Goal: Information Seeking & Learning: Learn about a topic

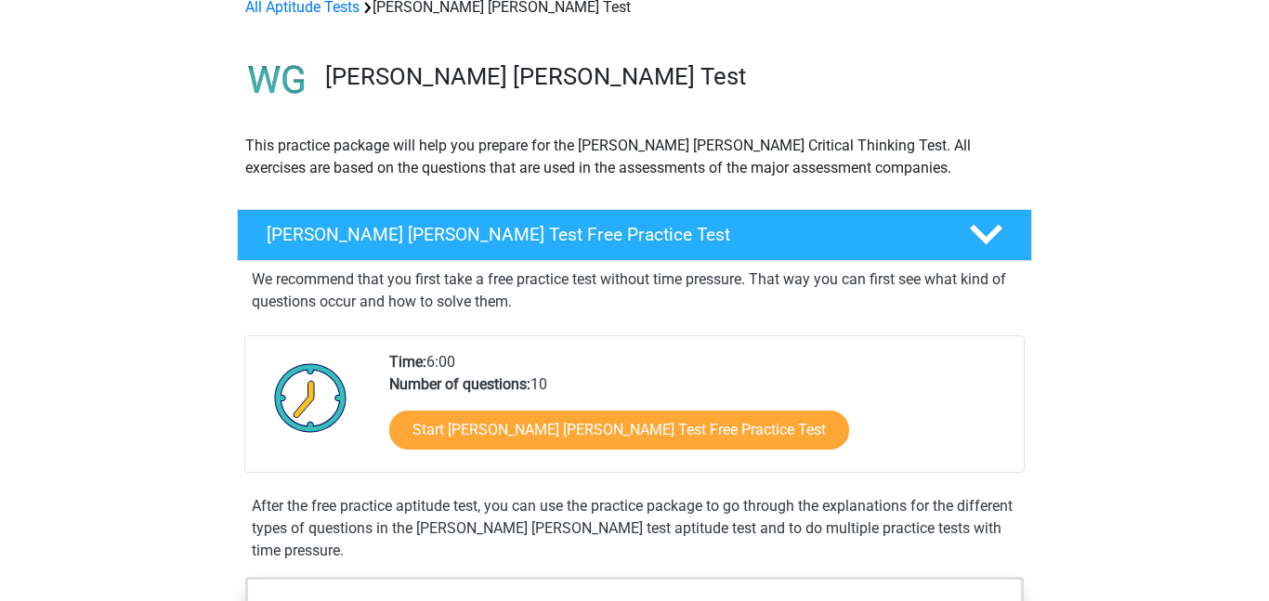
scroll to position [98, 0]
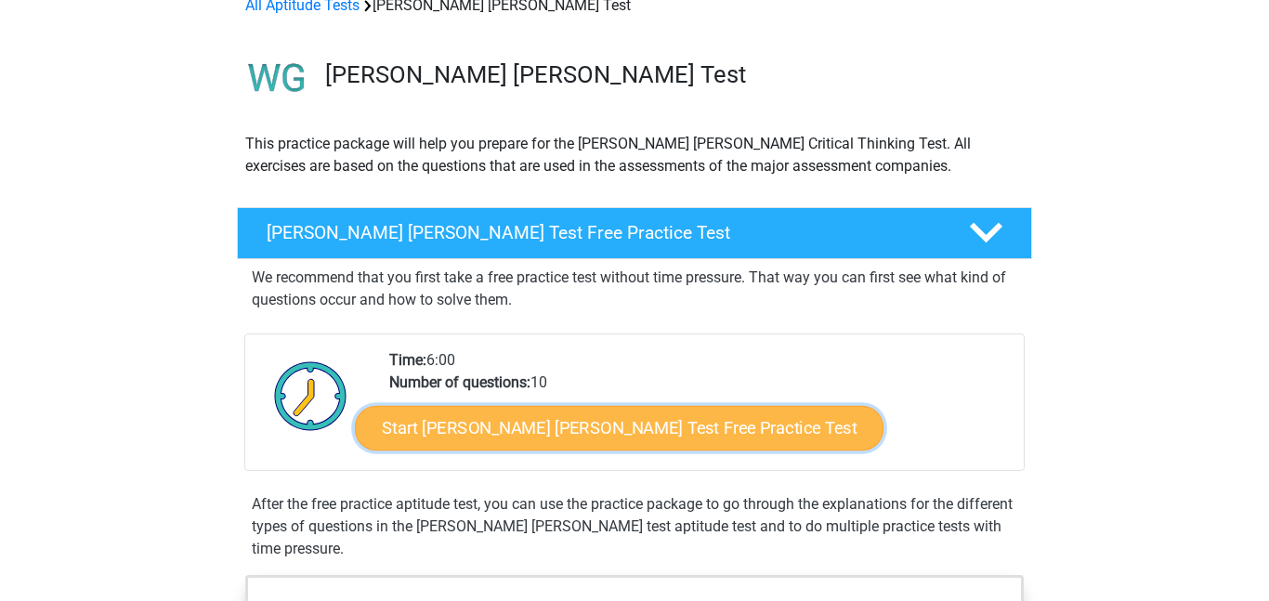
click at [599, 429] on link "Start [PERSON_NAME] [PERSON_NAME] Test Free Practice Test" at bounding box center [619, 428] width 528 height 45
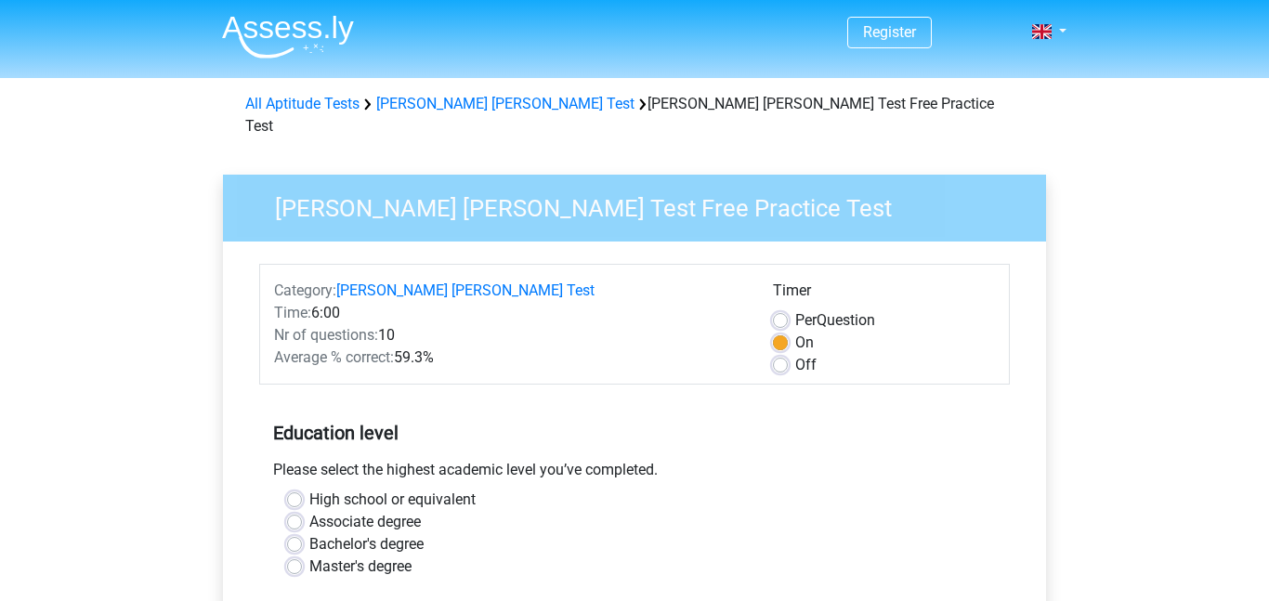
click at [765, 340] on div "Timer Per Question On Off" at bounding box center [884, 328] width 250 height 97
click at [795, 354] on label "Off" at bounding box center [805, 365] width 21 height 22
click at [779, 354] on input "Off" at bounding box center [780, 363] width 15 height 19
radio input "true"
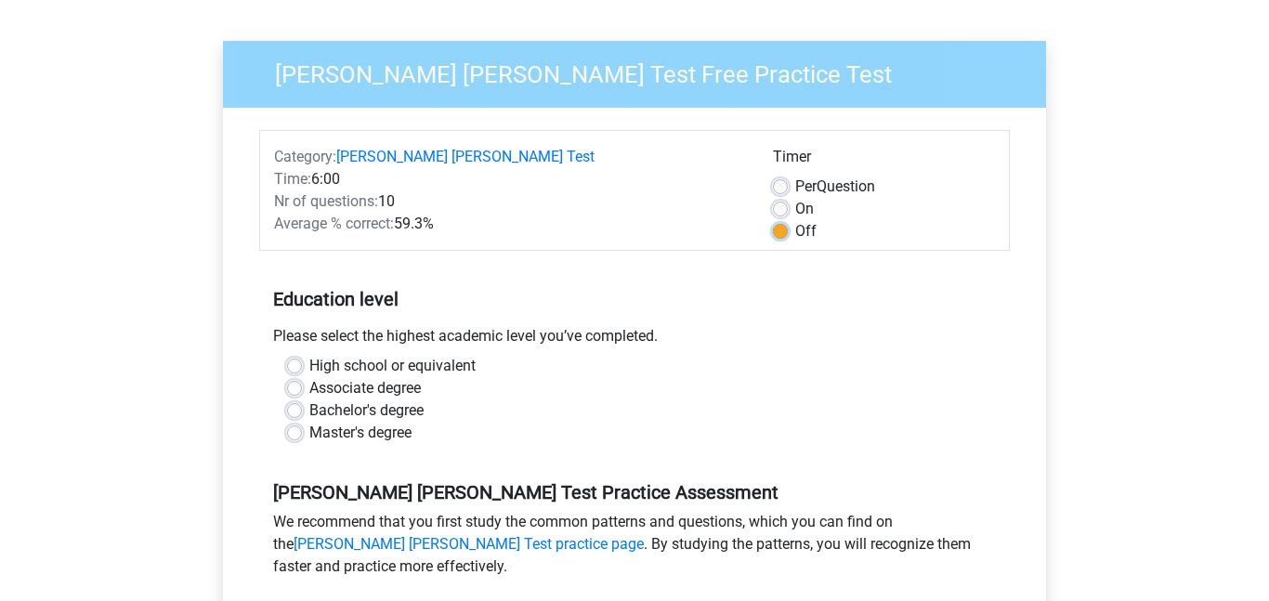
scroll to position [136, 0]
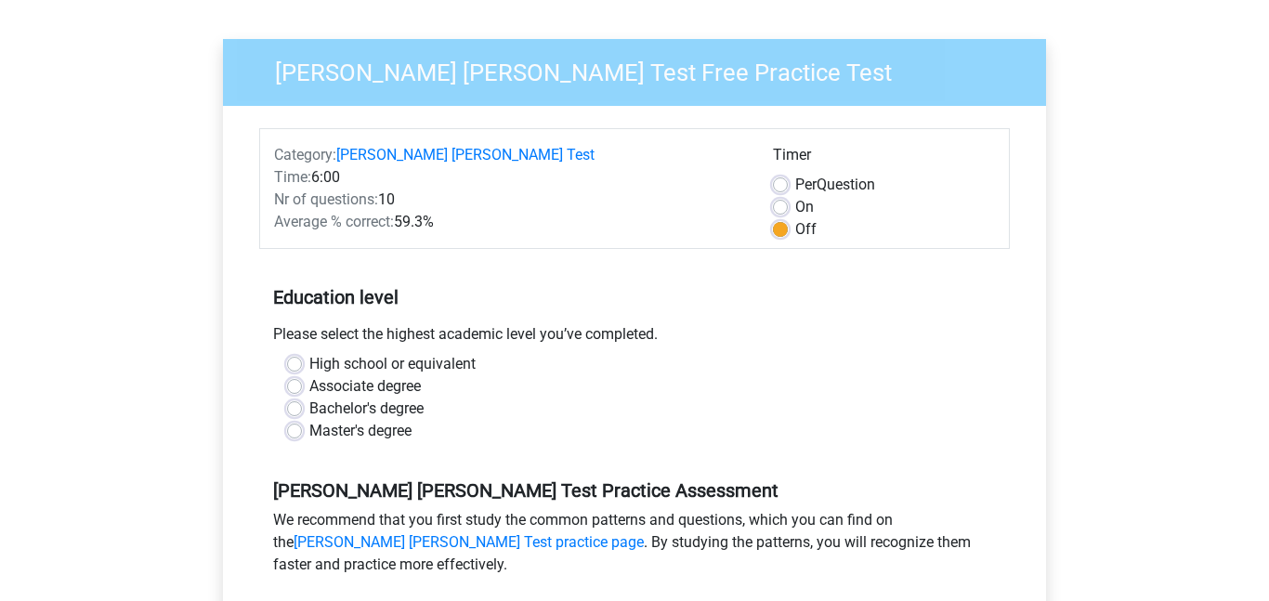
click at [309, 353] on label "High school or equivalent" at bounding box center [392, 364] width 166 height 22
click at [293, 353] on input "High school or equivalent" at bounding box center [294, 362] width 15 height 19
radio input "true"
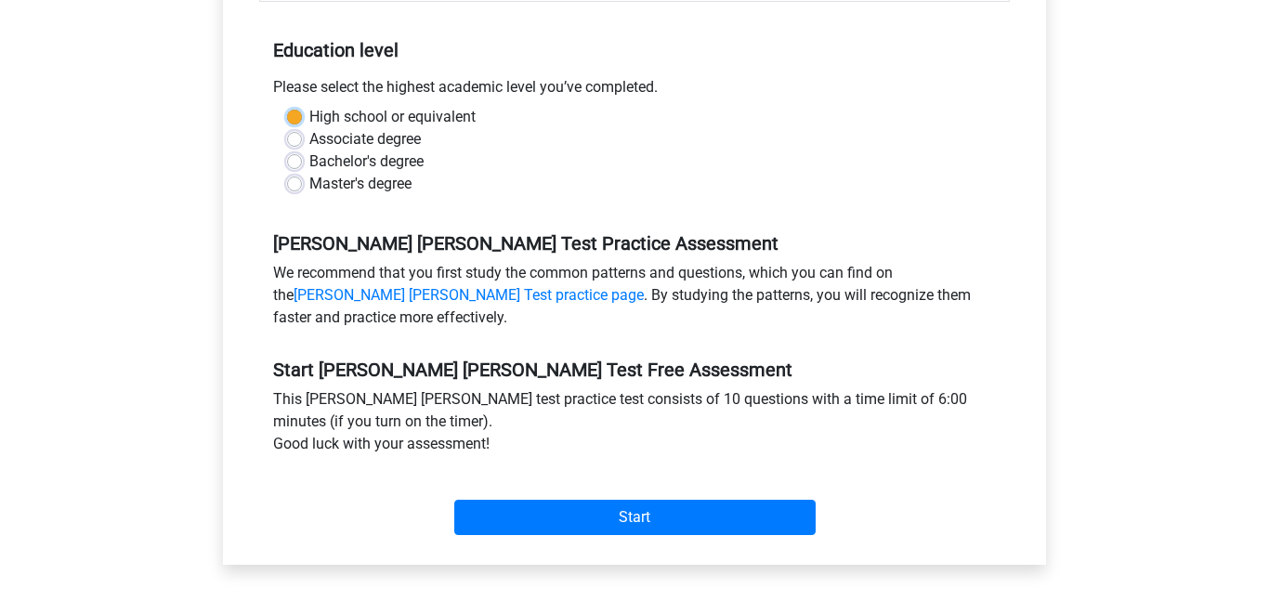
scroll to position [386, 0]
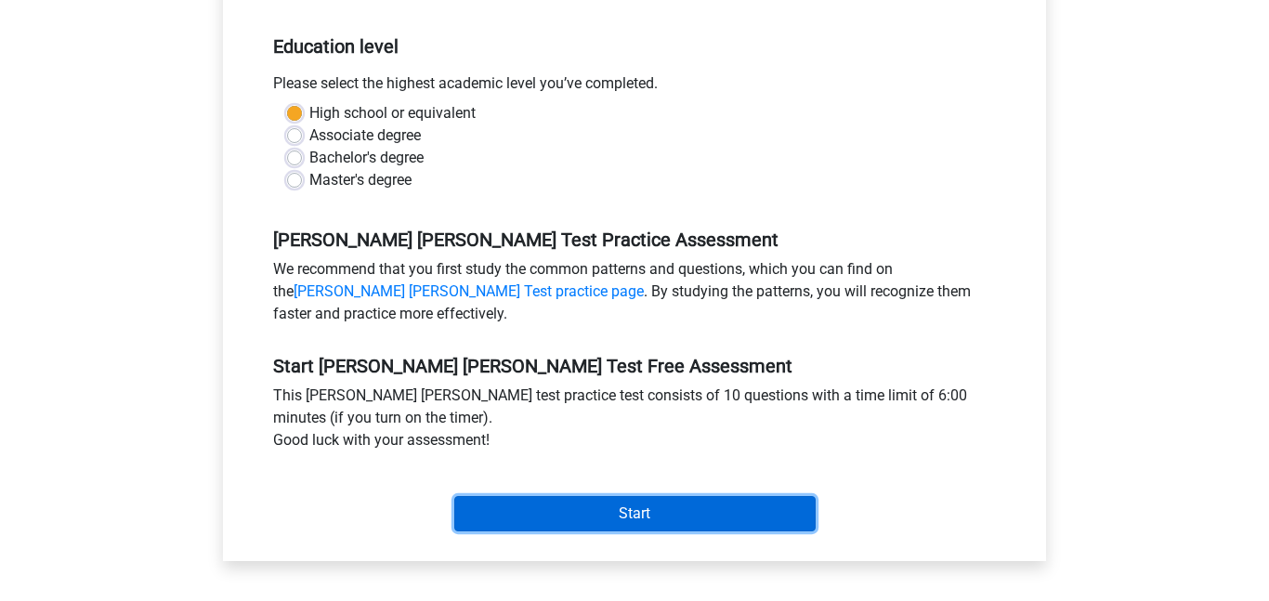
click at [583, 496] on input "Start" at bounding box center [634, 513] width 361 height 35
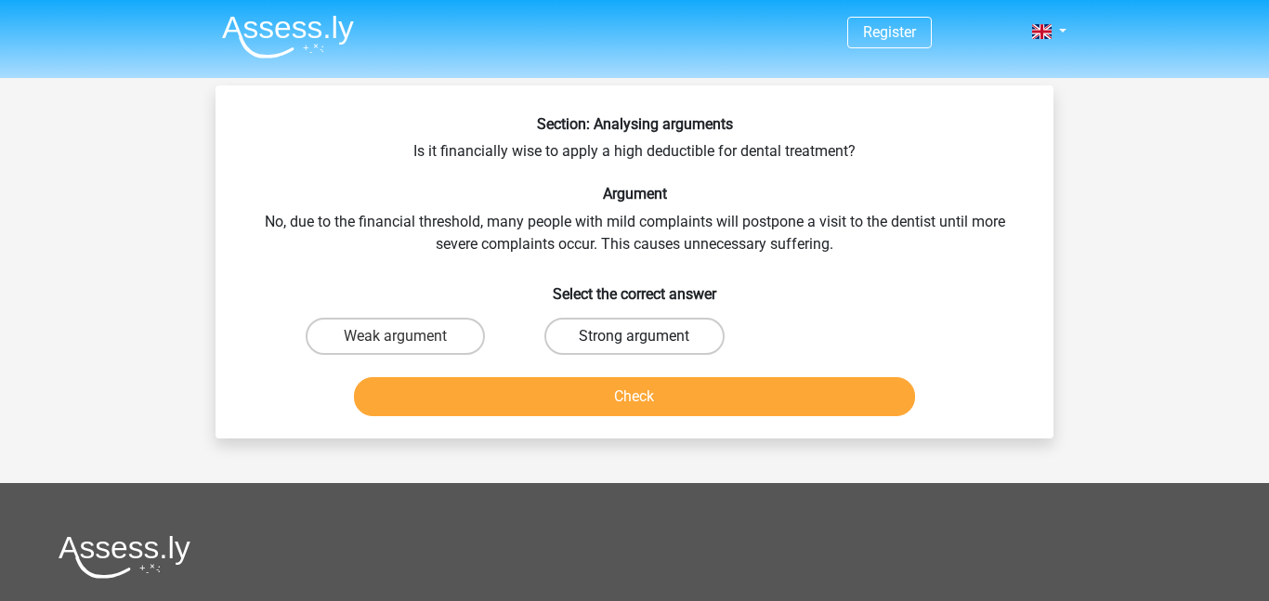
click at [627, 326] on label "Strong argument" at bounding box center [633, 336] width 179 height 37
click at [634, 336] on input "Strong argument" at bounding box center [640, 342] width 12 height 12
radio input "true"
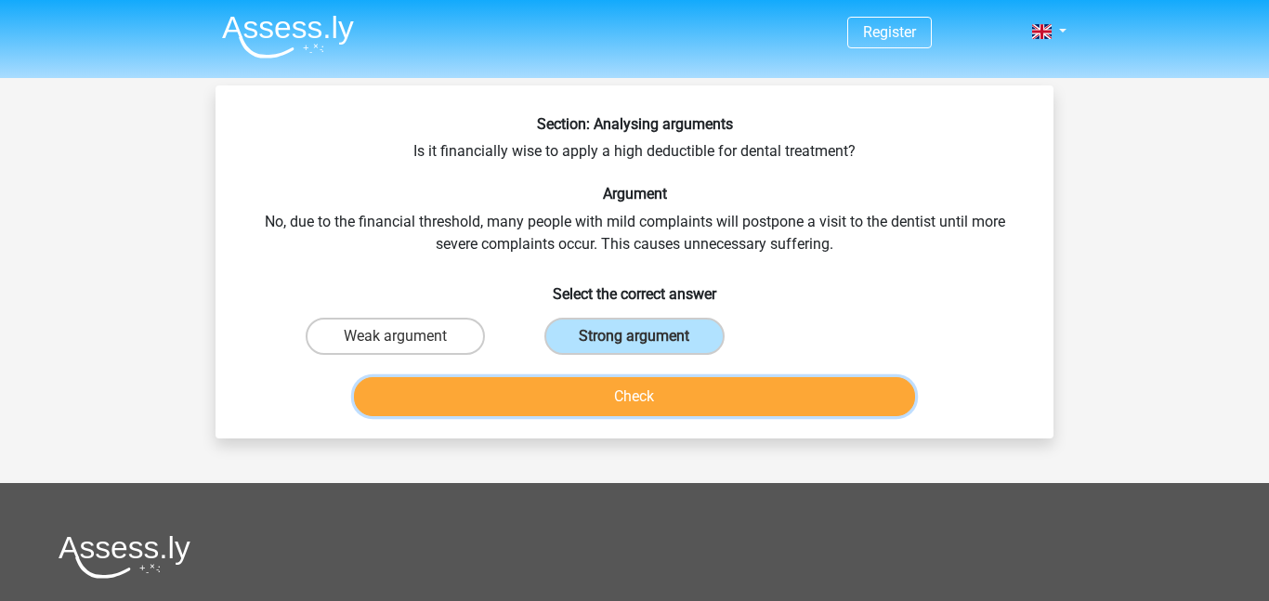
click at [622, 400] on button "Check" at bounding box center [635, 396] width 562 height 39
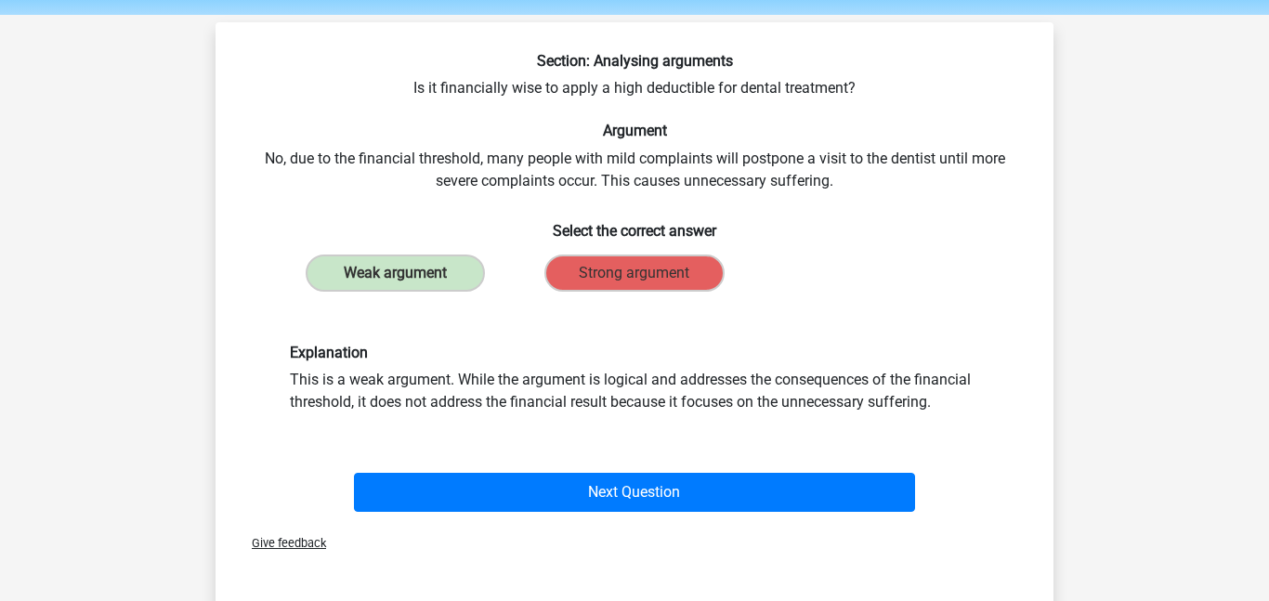
scroll to position [62, 0]
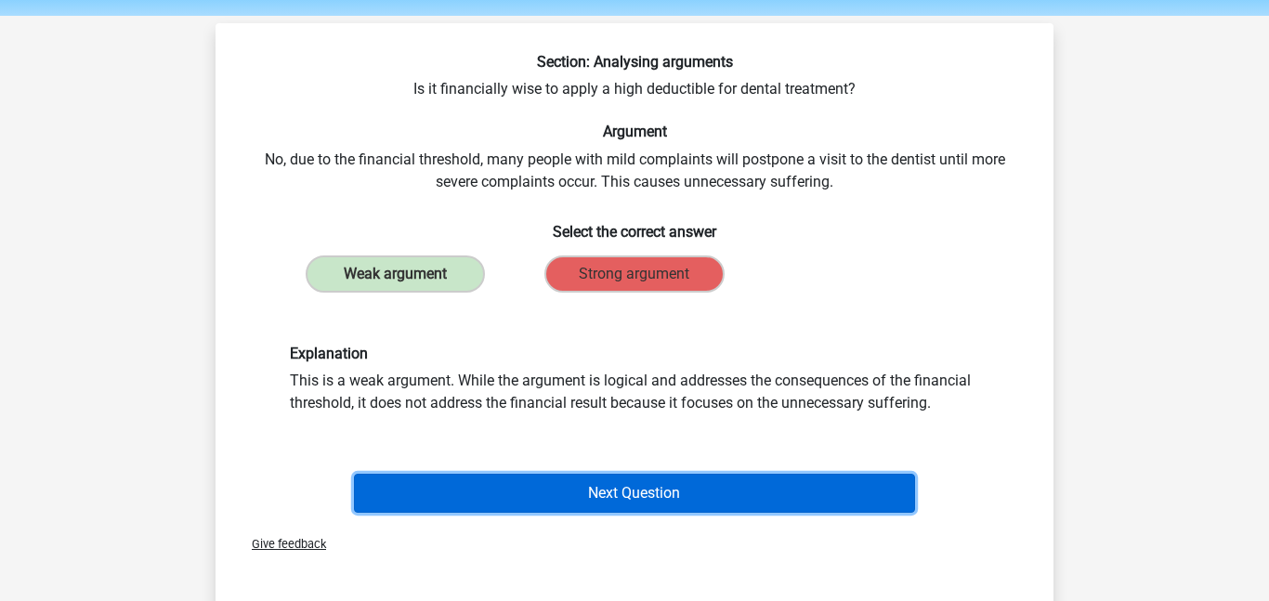
click at [570, 503] on button "Next Question" at bounding box center [635, 493] width 562 height 39
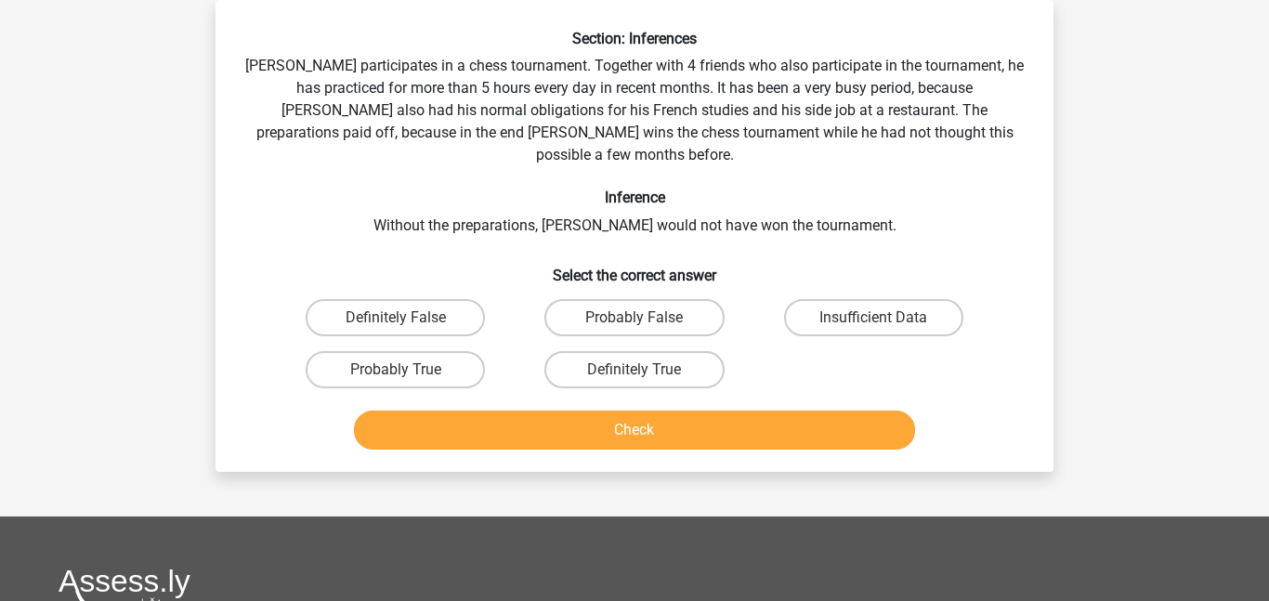
scroll to position [0, 0]
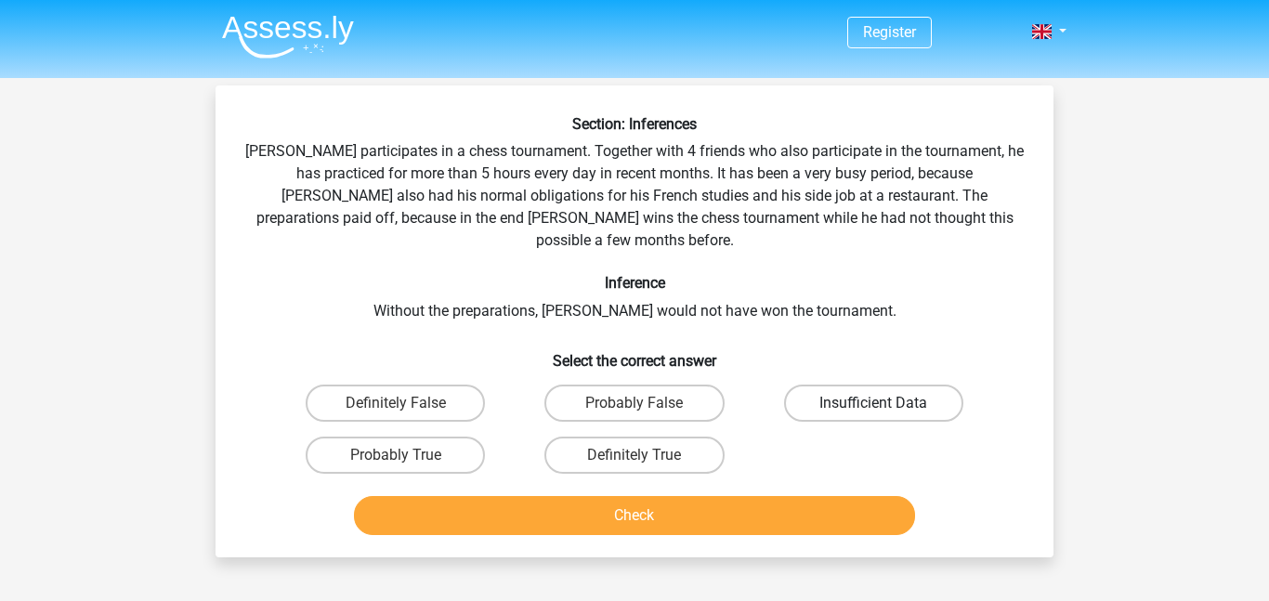
click at [894, 385] on label "Insufficient Data" at bounding box center [873, 403] width 179 height 37
click at [885, 403] on input "Insufficient Data" at bounding box center [879, 409] width 12 height 12
radio input "true"
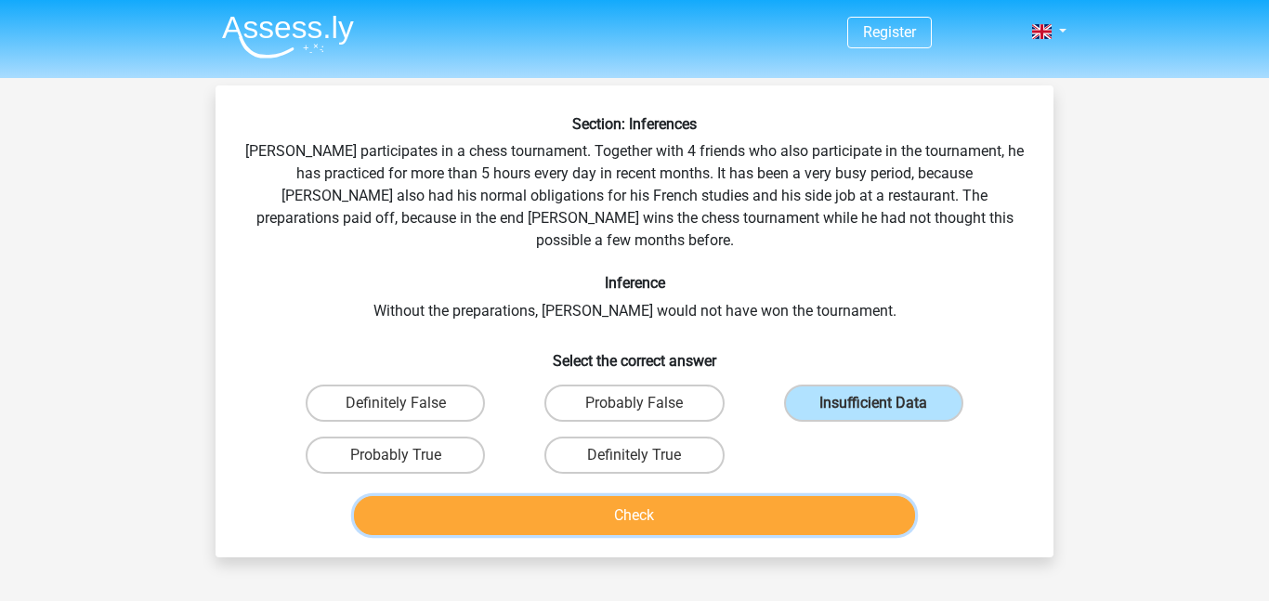
click at [815, 496] on button "Check" at bounding box center [635, 515] width 562 height 39
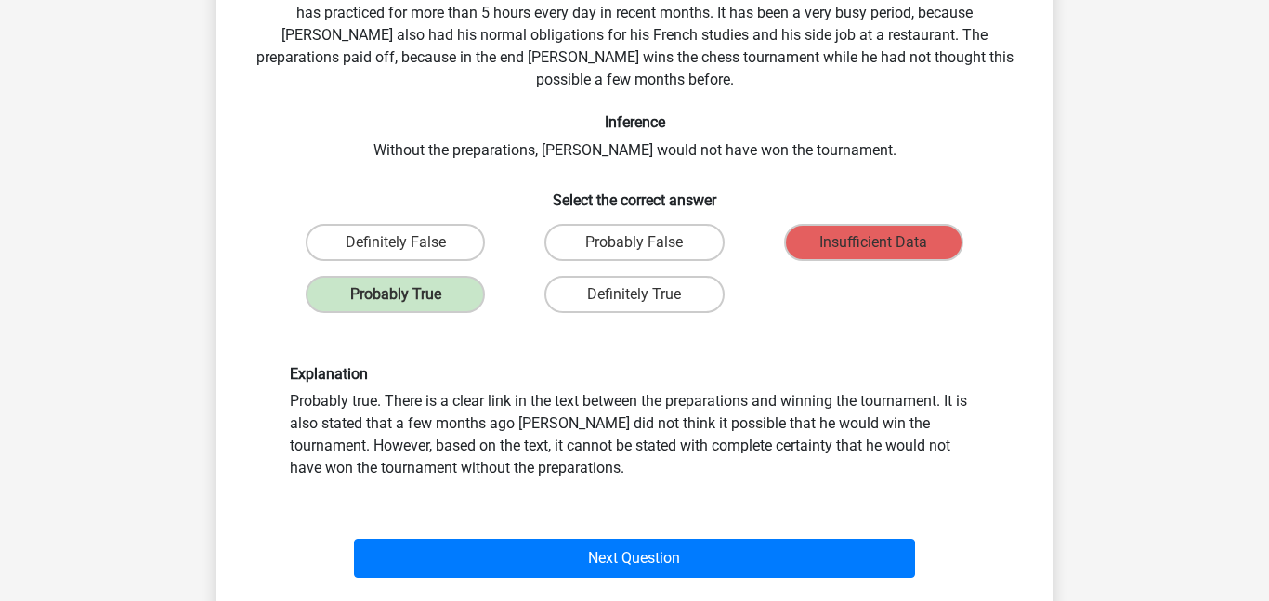
scroll to position [166, 0]
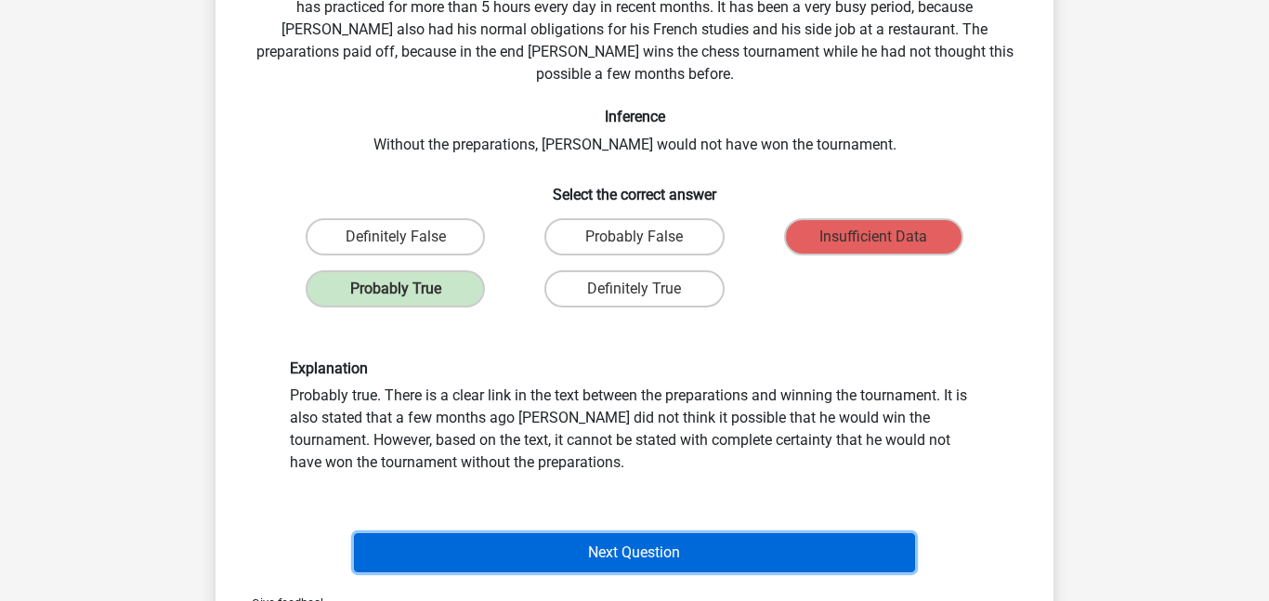
click at [773, 533] on button "Next Question" at bounding box center [635, 552] width 562 height 39
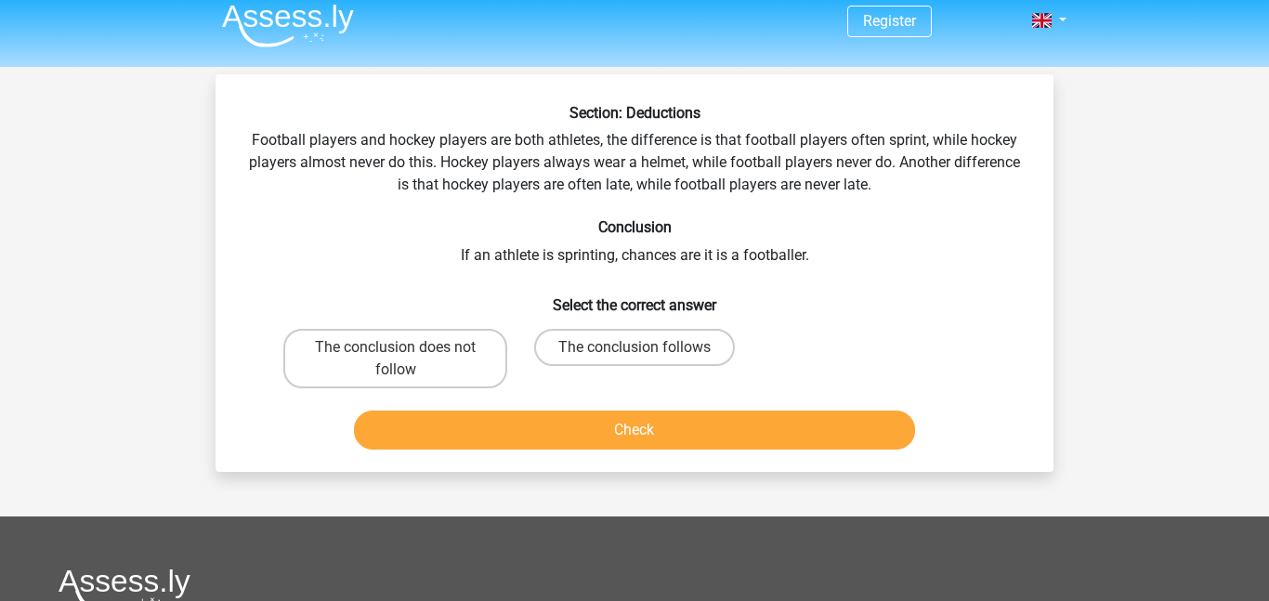
scroll to position [15, 0]
